Goal: Information Seeking & Learning: Learn about a topic

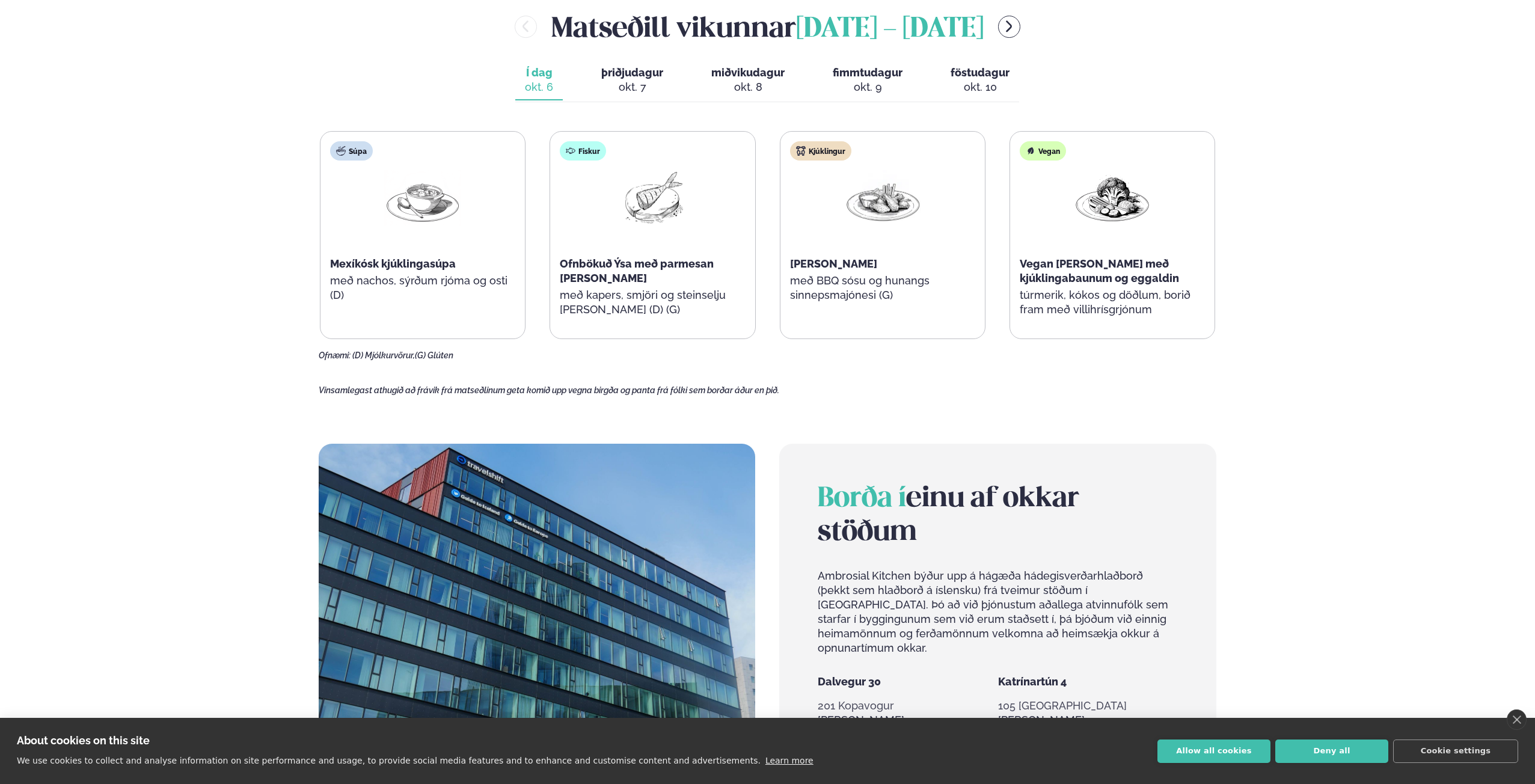
scroll to position [721, 0]
click at [621, 89] on div "okt. 7" at bounding box center [632, 85] width 62 height 14
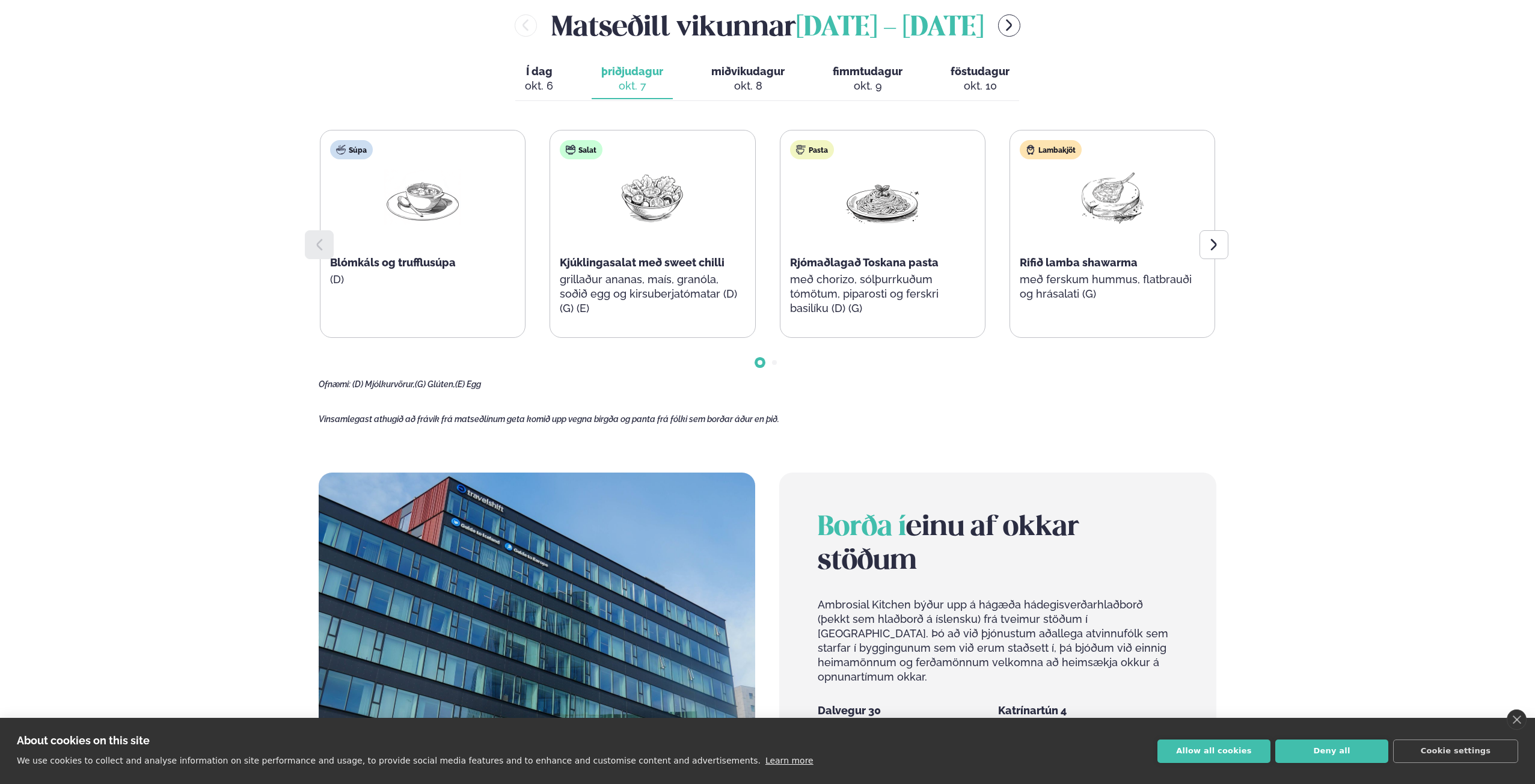
click at [535, 85] on div "okt. 6" at bounding box center [539, 85] width 28 height 14
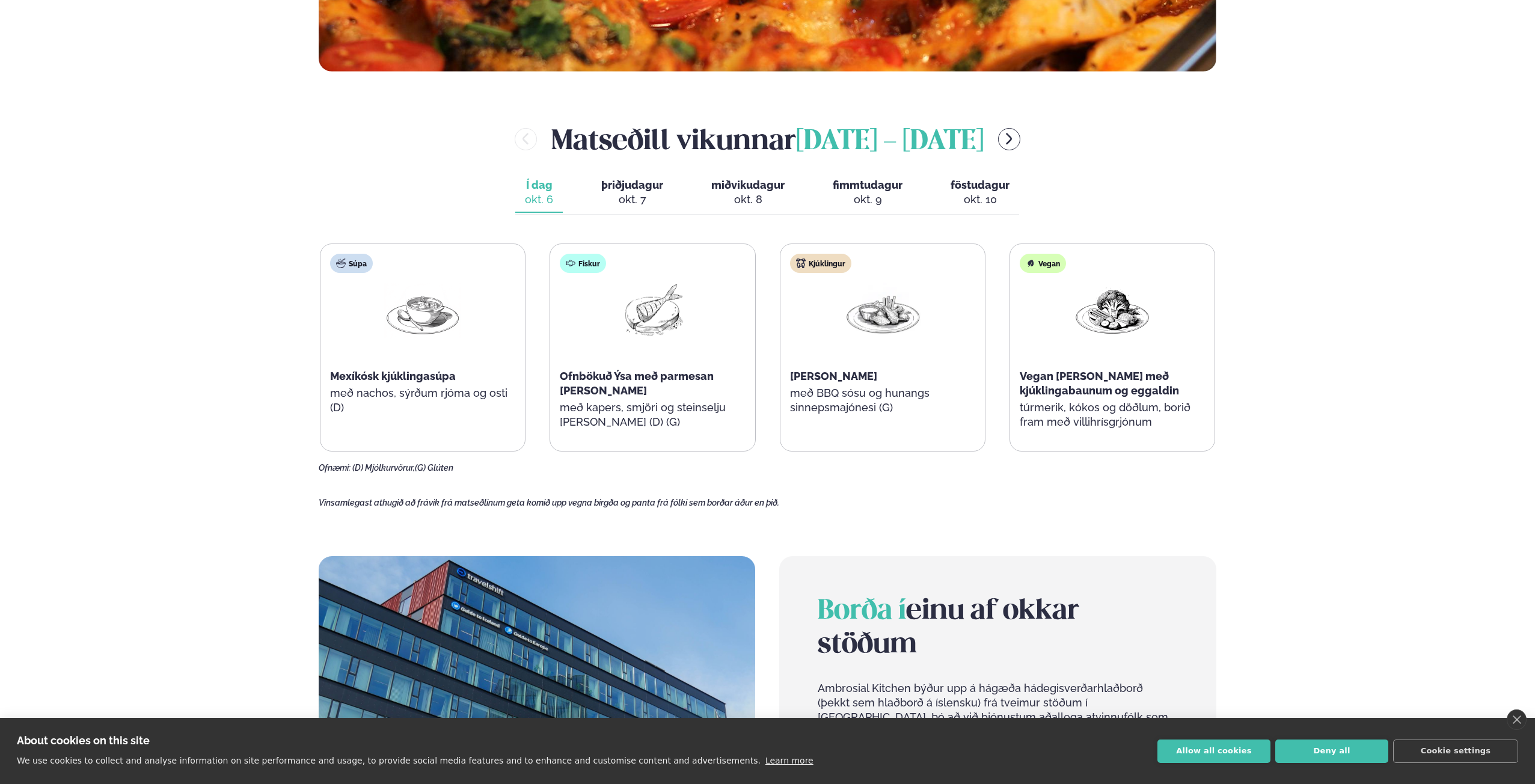
scroll to position [601, 0]
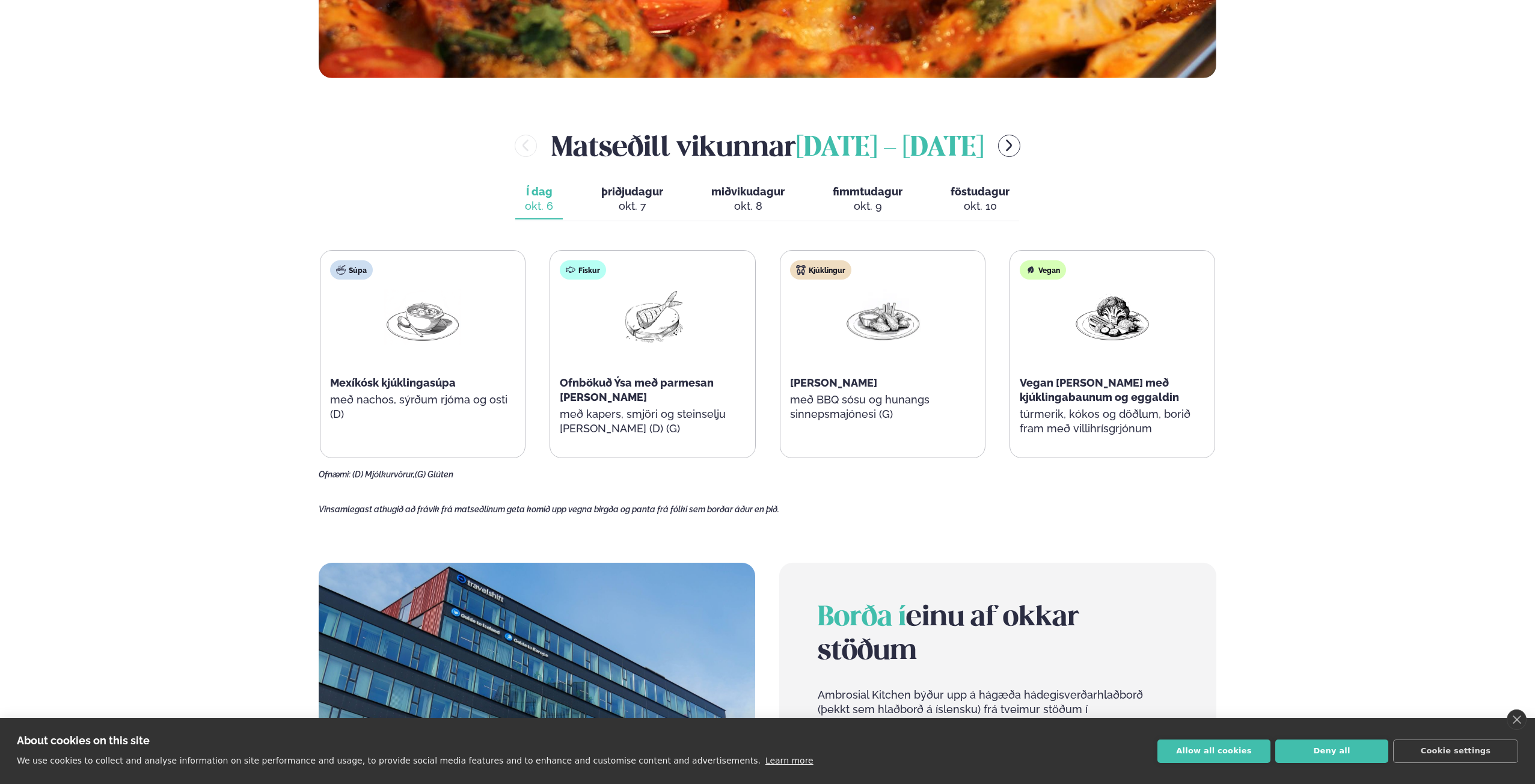
click at [641, 185] on span "þriðjudagur" at bounding box center [632, 191] width 62 height 12
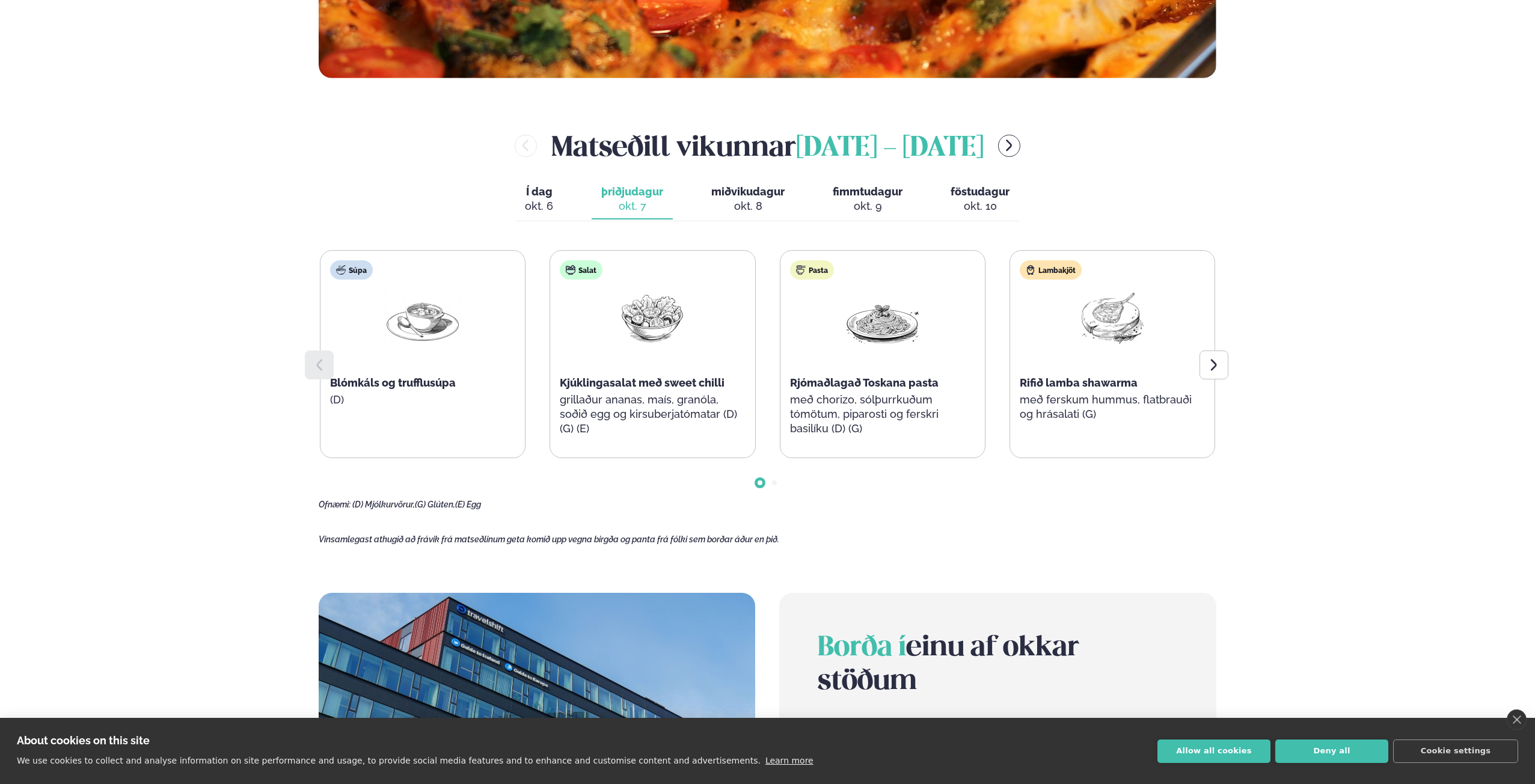
click at [298, 360] on main "[PERSON_NAME] / Vikumatseðill Vikulegt matseðill okkar Komdu með á dagana þar s…" at bounding box center [768, 332] width 970 height 1866
click at [880, 214] on button "fimmtudagur fim. [DATE]" at bounding box center [868, 199] width 89 height 40
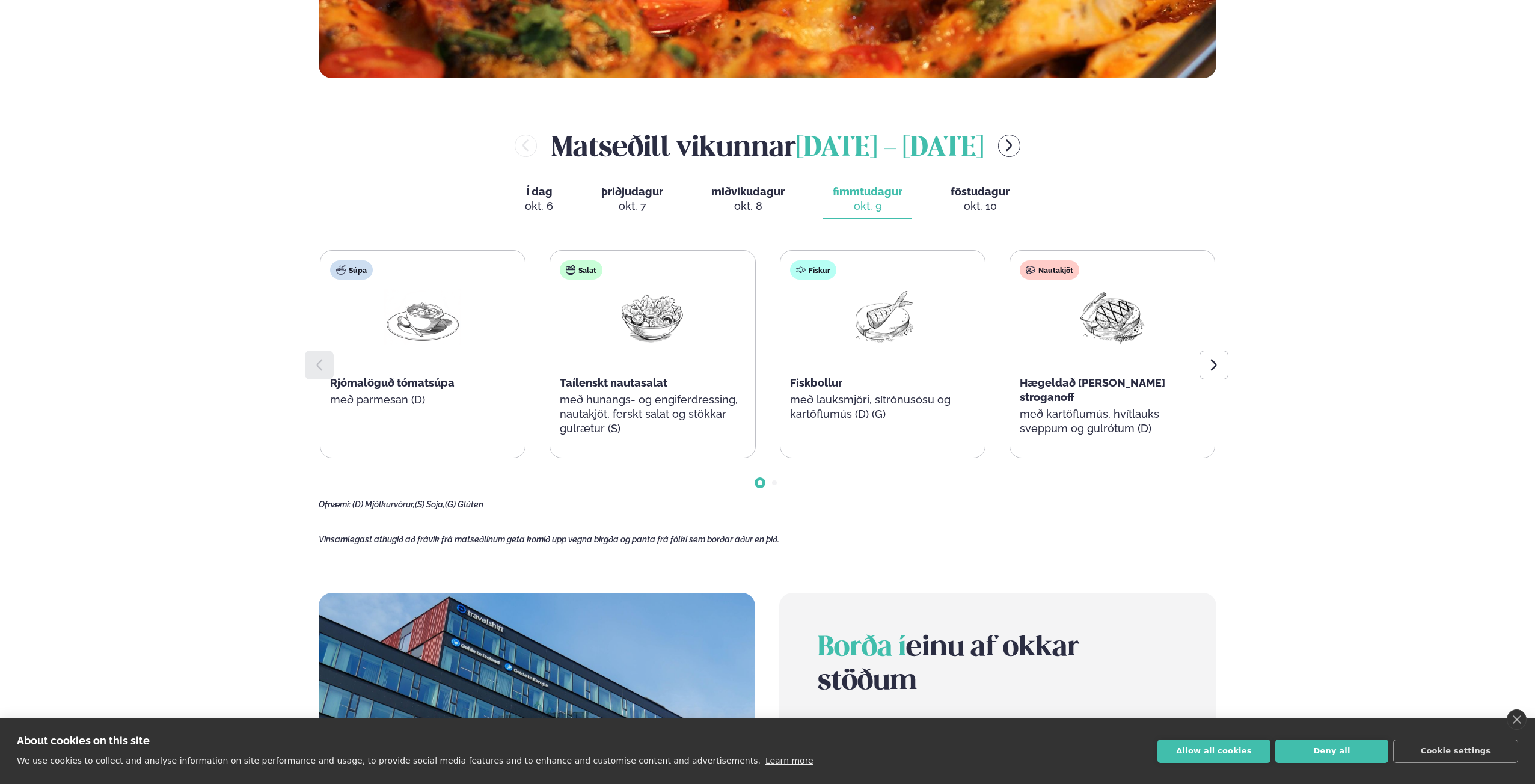
click at [742, 193] on span "miðvikudagur" at bounding box center [748, 191] width 74 height 12
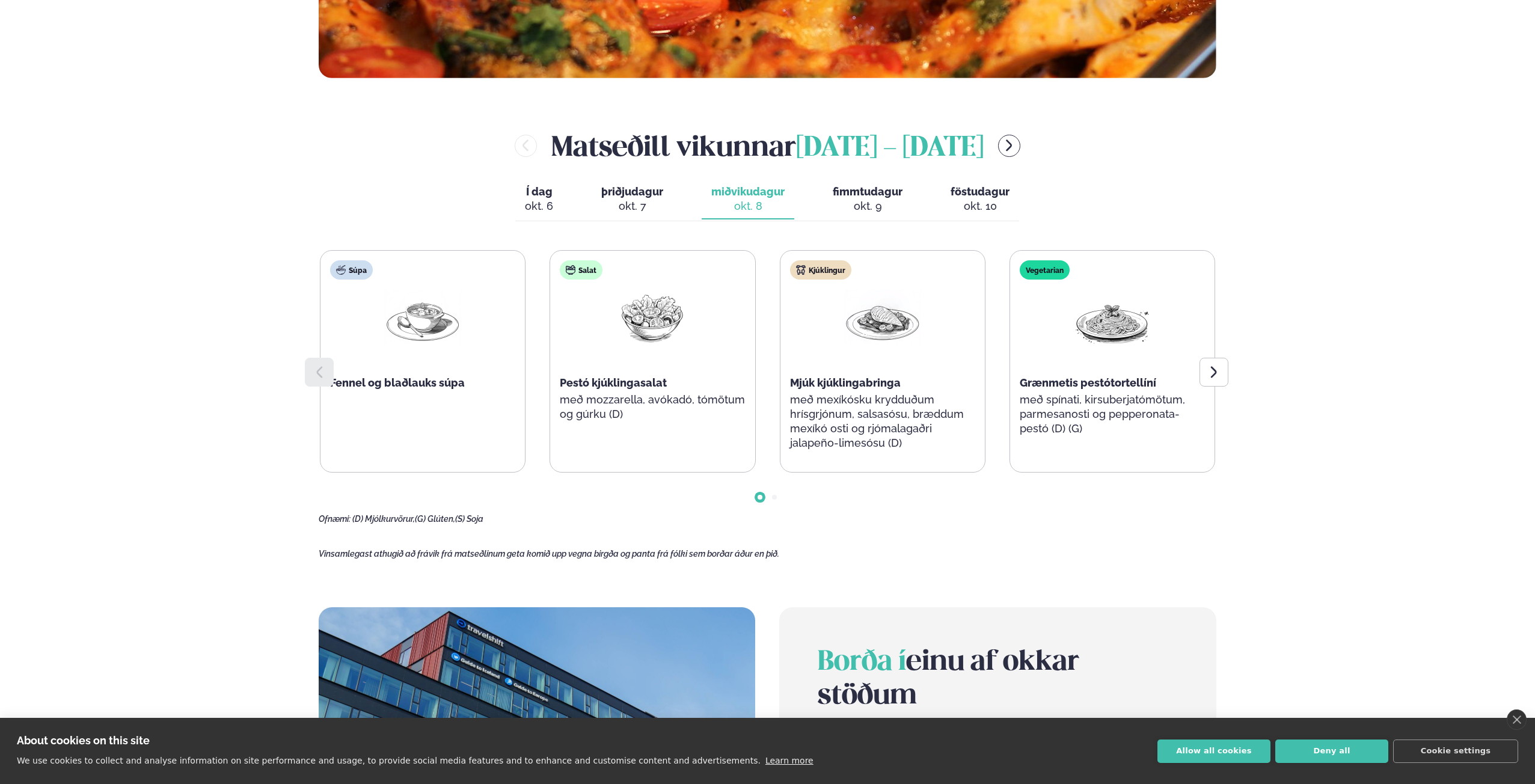
click at [956, 199] on div "okt. 10" at bounding box center [980, 206] width 59 height 14
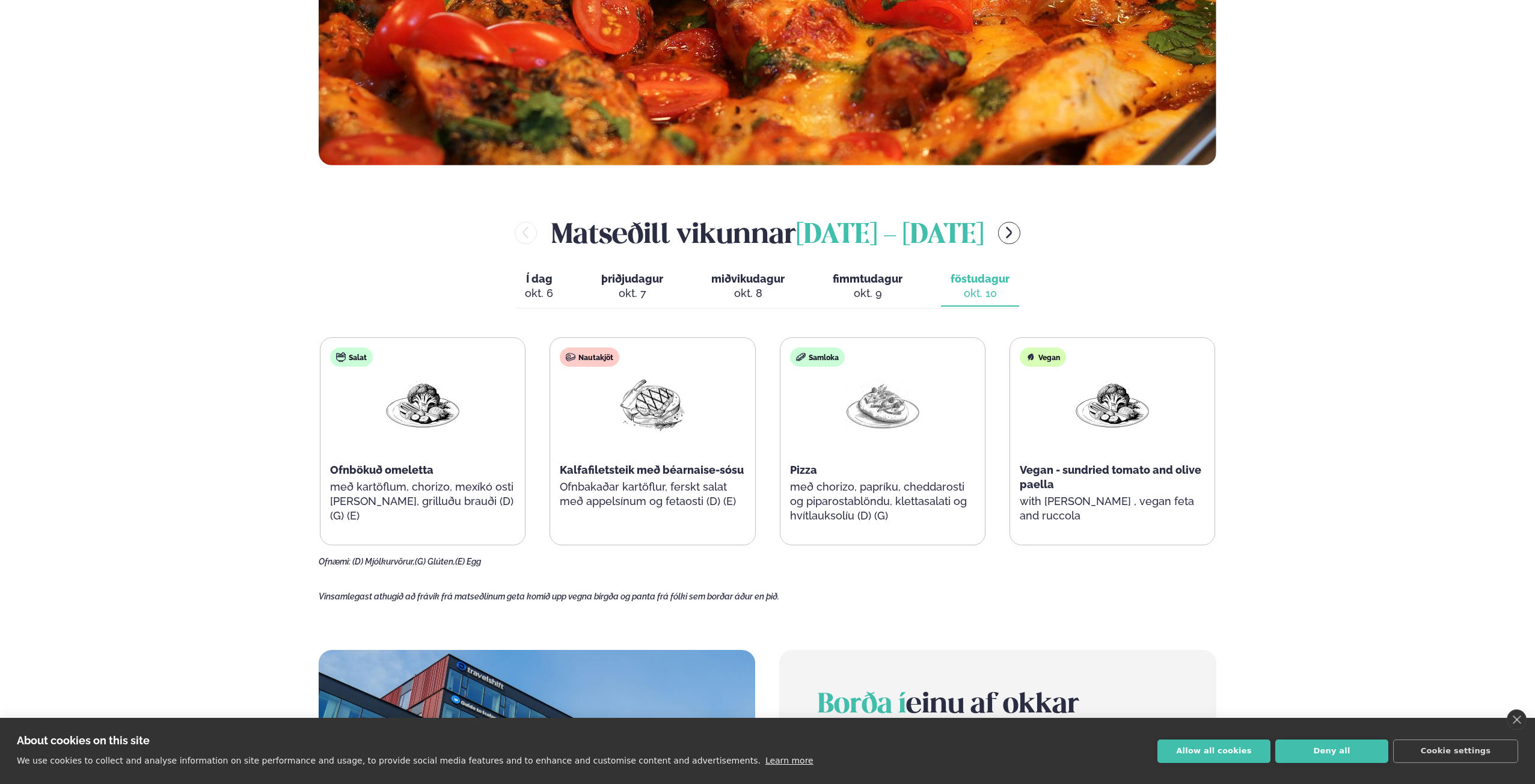
scroll to position [454, 0]
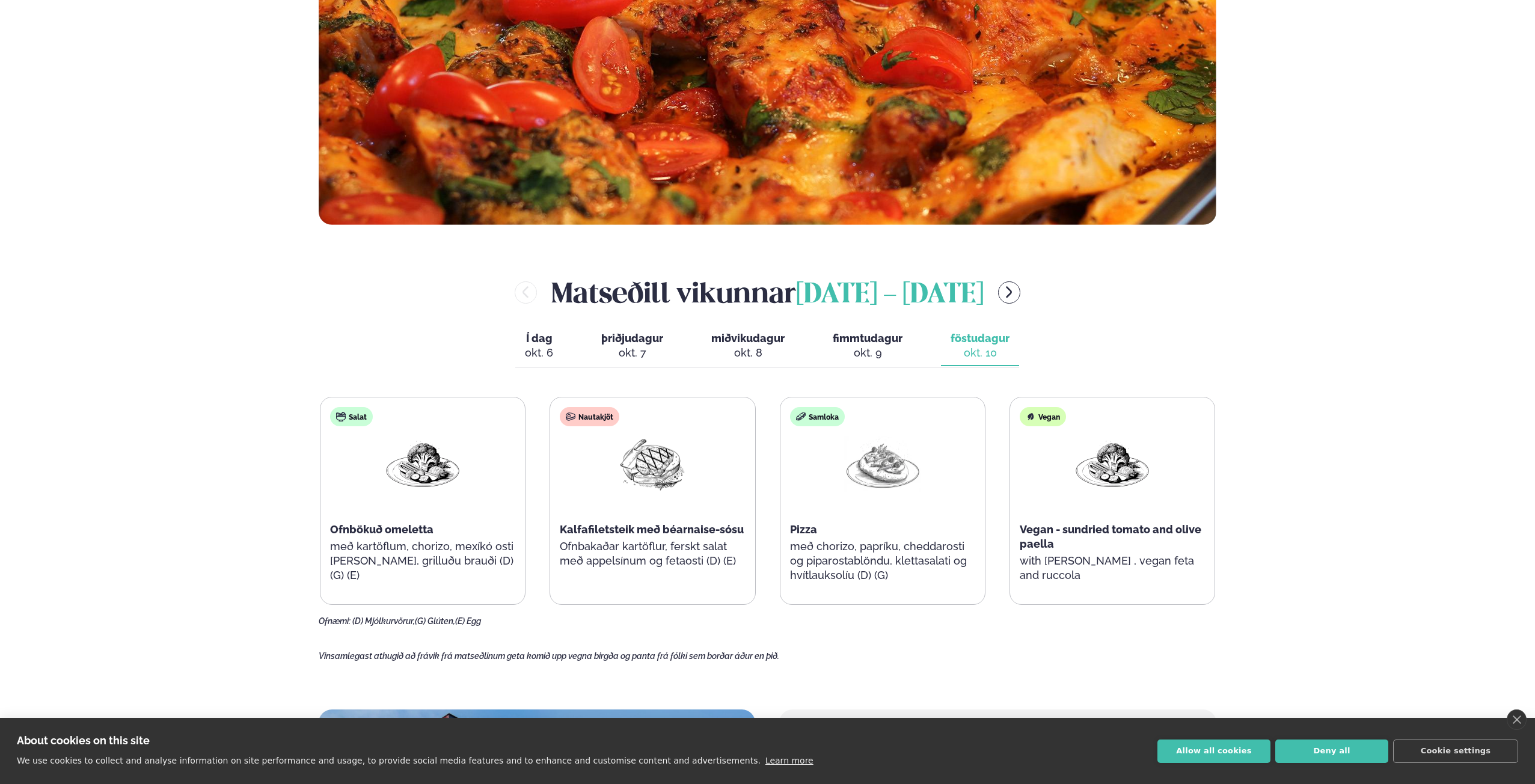
click at [644, 346] on div "okt. 7" at bounding box center [632, 352] width 62 height 14
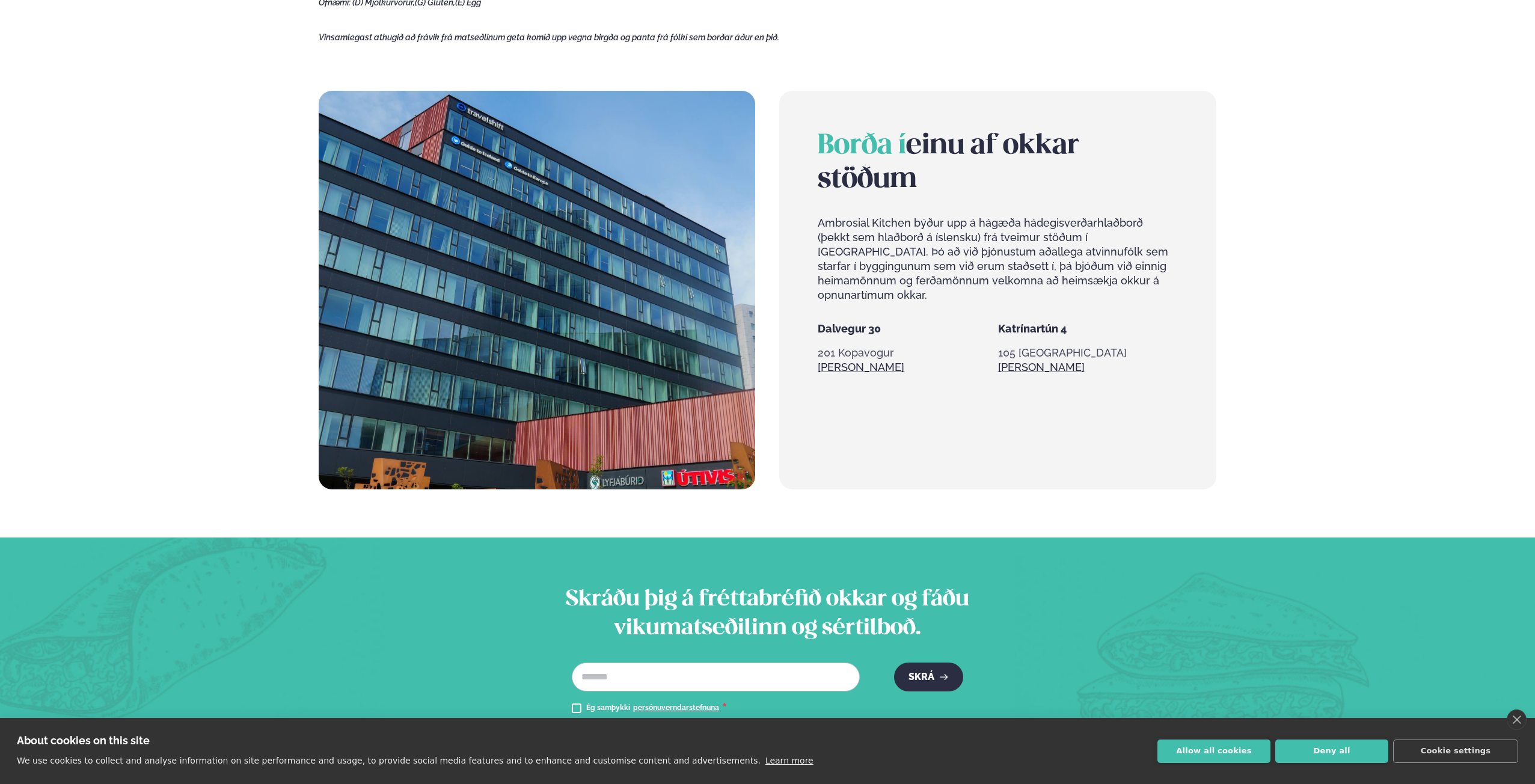
scroll to position [845, 0]
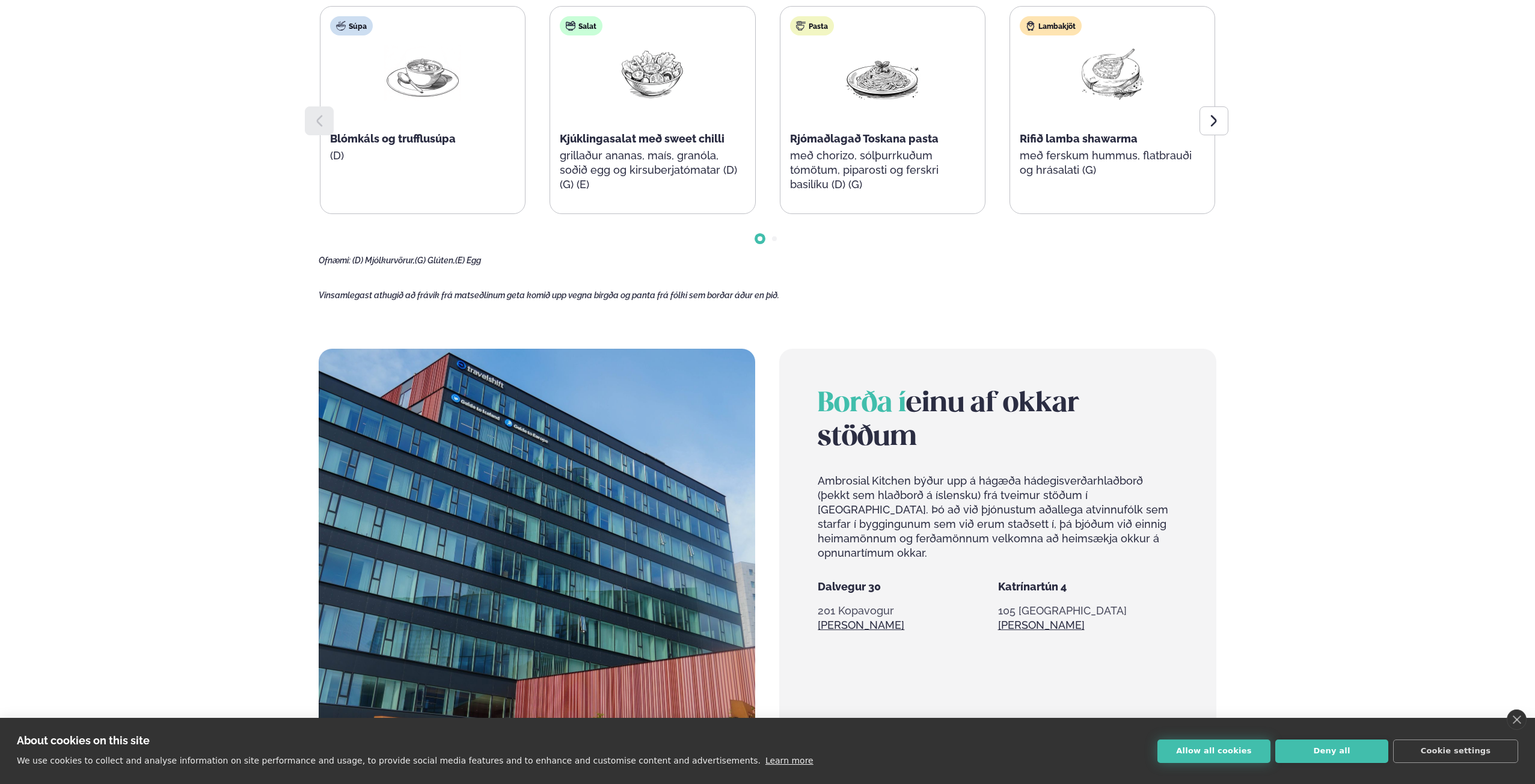
click at [1206, 752] on button "Allow all cookies" at bounding box center [1214, 751] width 113 height 23
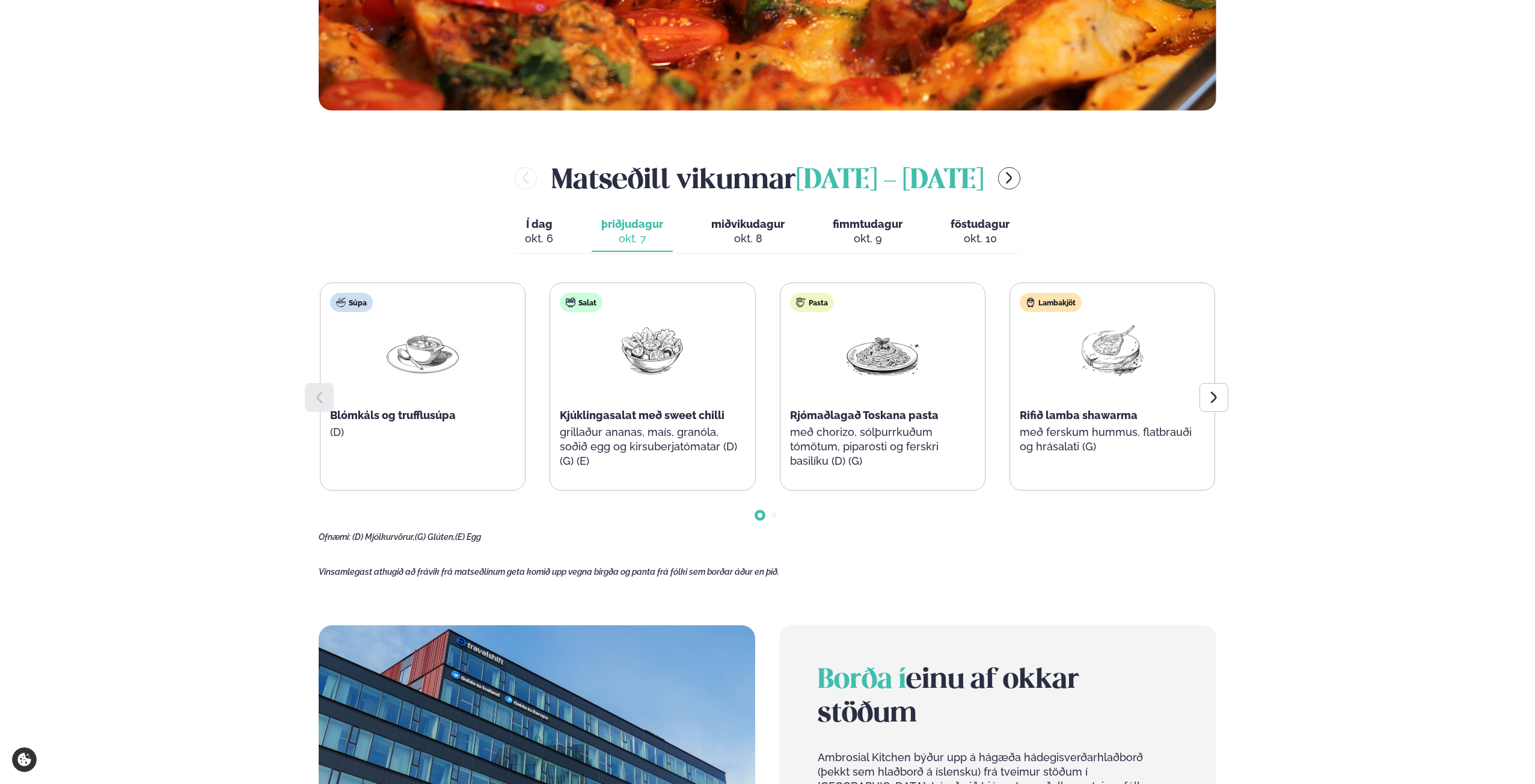
scroll to position [244, 0]
